Goal: Task Accomplishment & Management: Manage account settings

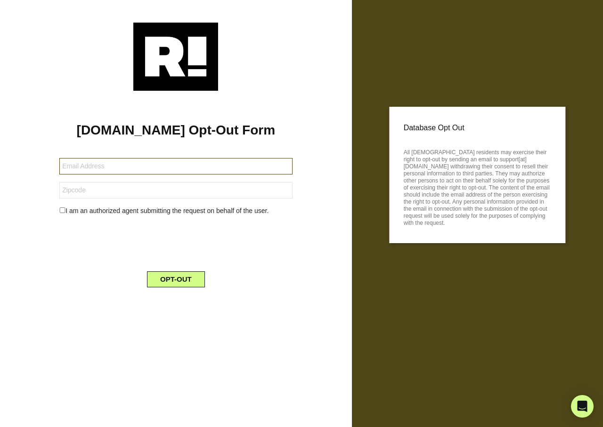
type input "[EMAIL_ADDRESS][DOMAIN_NAME]"
type input "85396"
type input "[EMAIL_ADDRESS][DOMAIN_NAME]"
type input "43616"
